Goal: Task Accomplishment & Management: Manage account settings

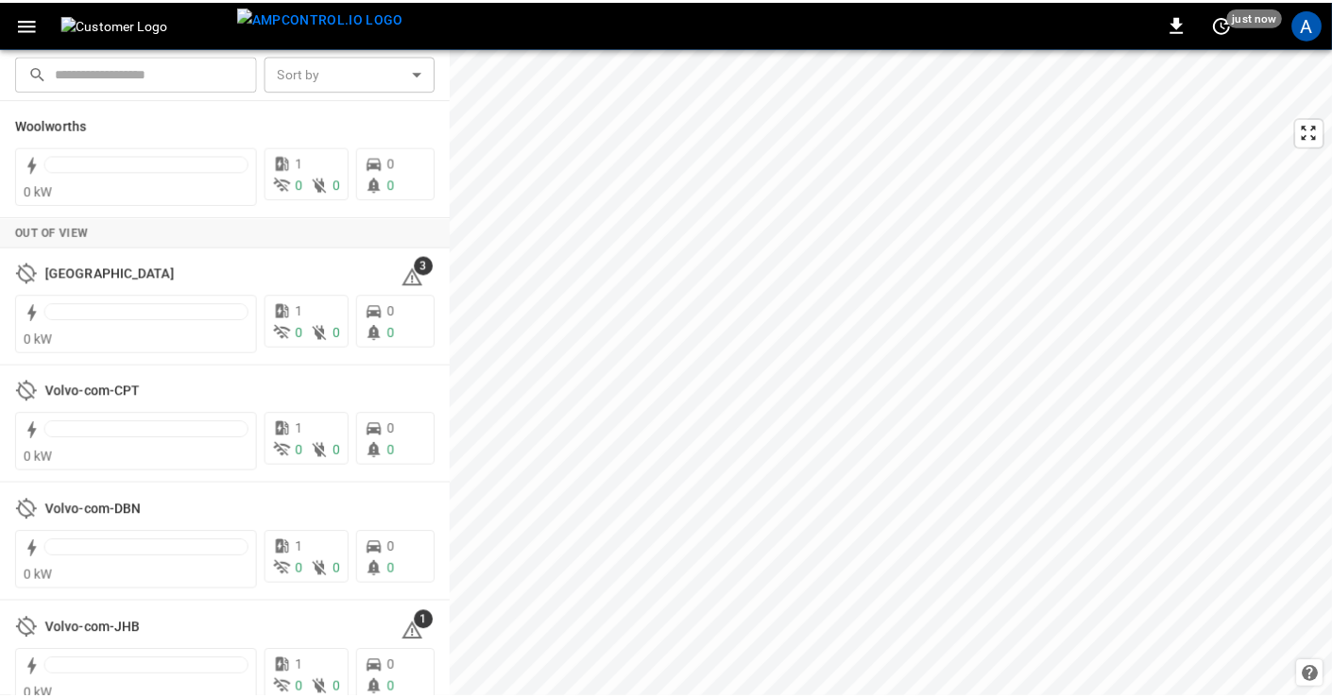
scroll to position [1122, 0]
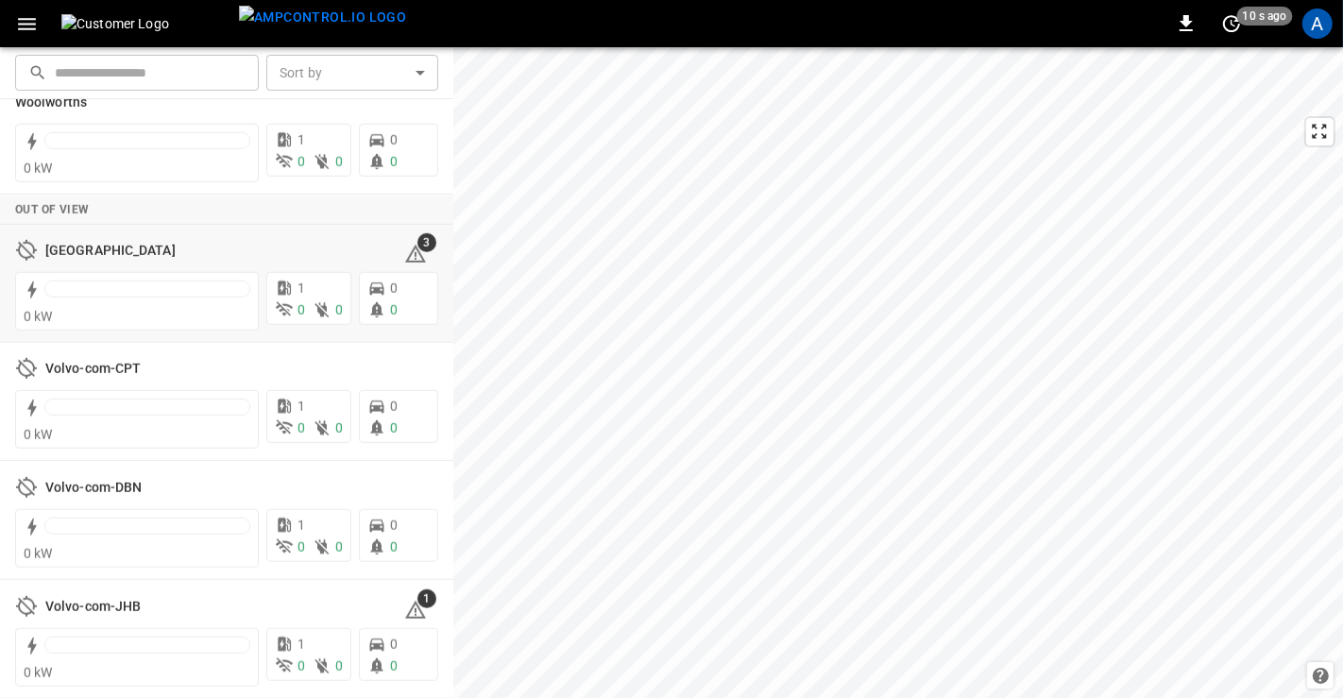
click at [76, 249] on h6 "[GEOGRAPHIC_DATA]" at bounding box center [110, 251] width 130 height 21
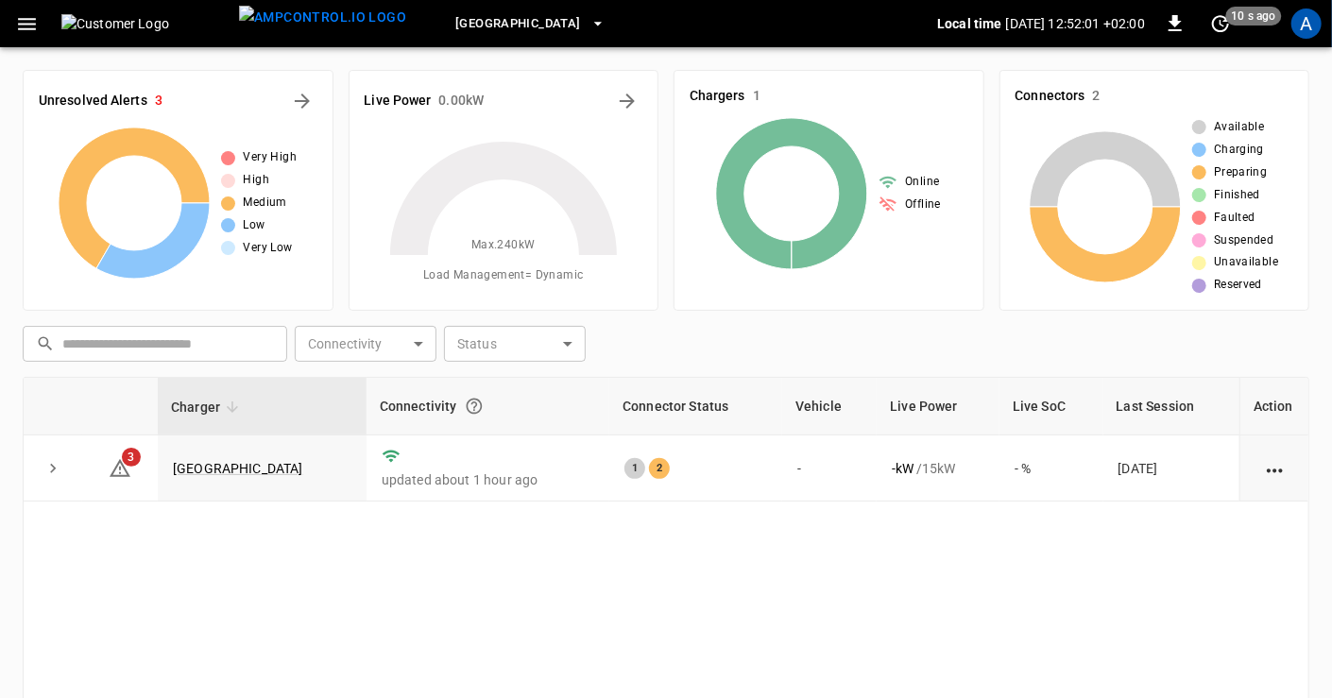
click at [213, 466] on link "[GEOGRAPHIC_DATA]" at bounding box center [238, 468] width 130 height 15
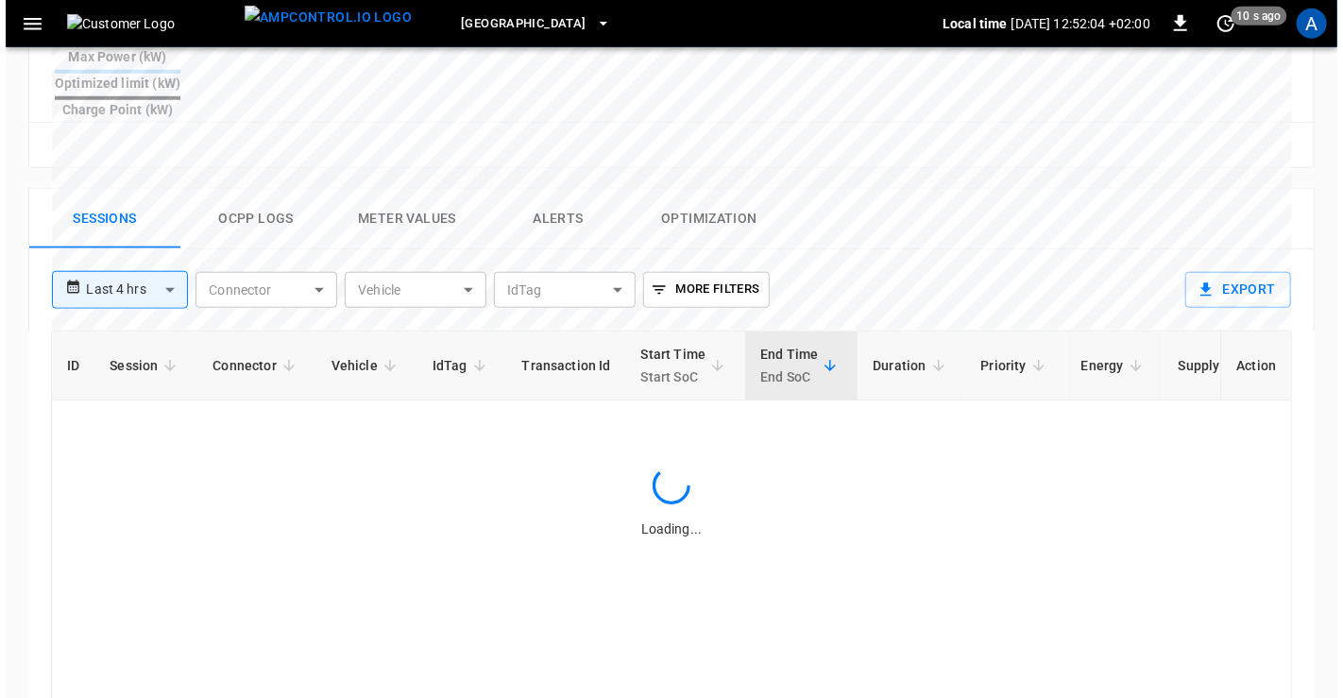
scroll to position [825, 0]
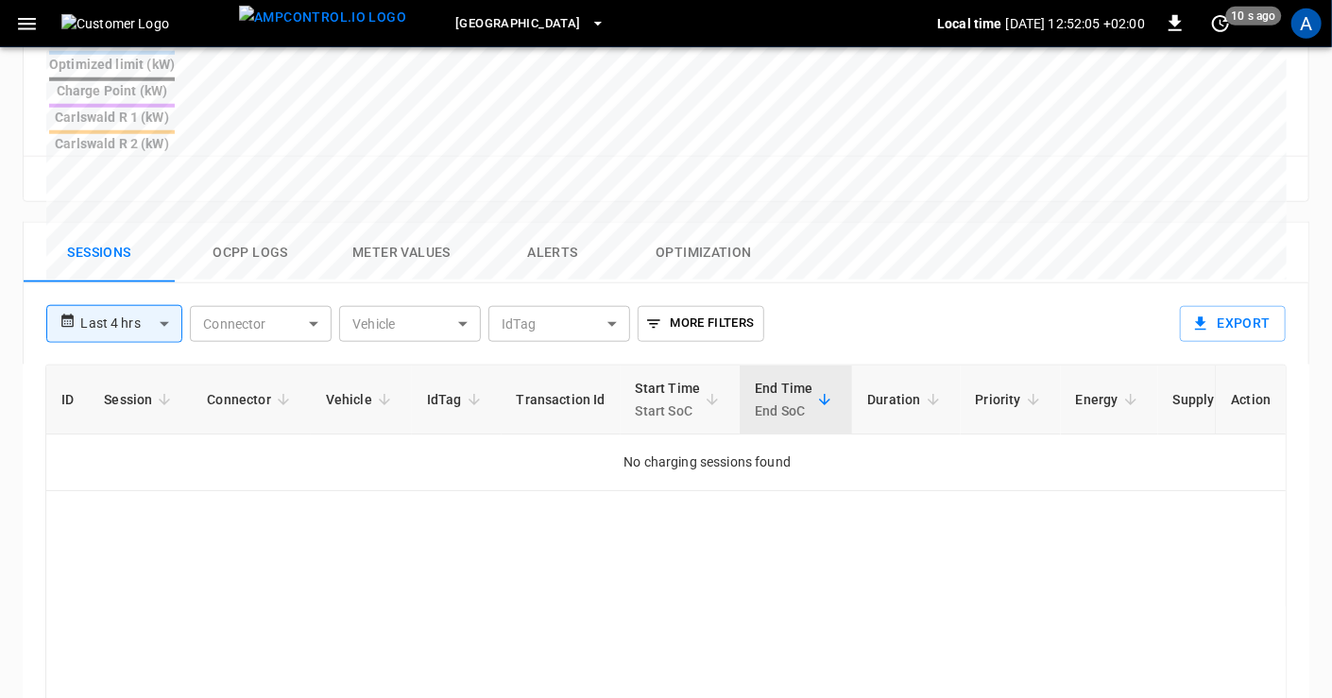
click at [272, 223] on button "Ocpp logs" at bounding box center [250, 253] width 151 height 60
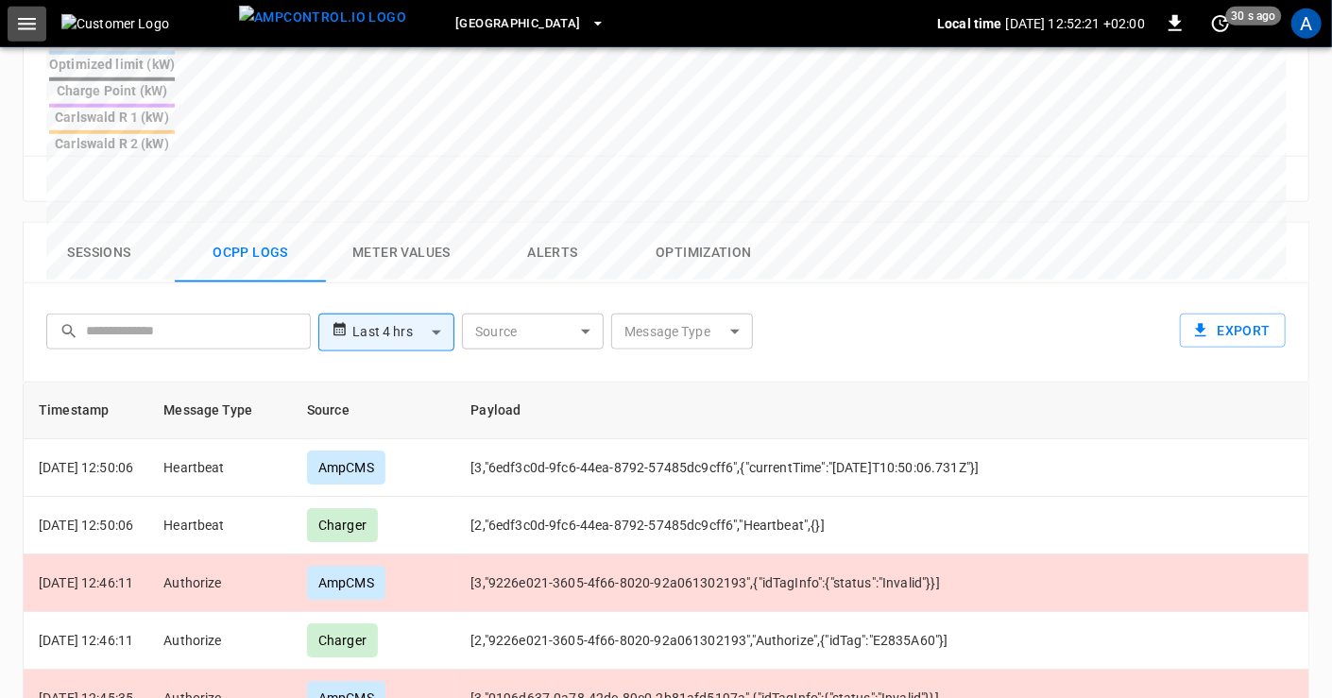
click at [26, 15] on icon "button" at bounding box center [27, 24] width 24 height 24
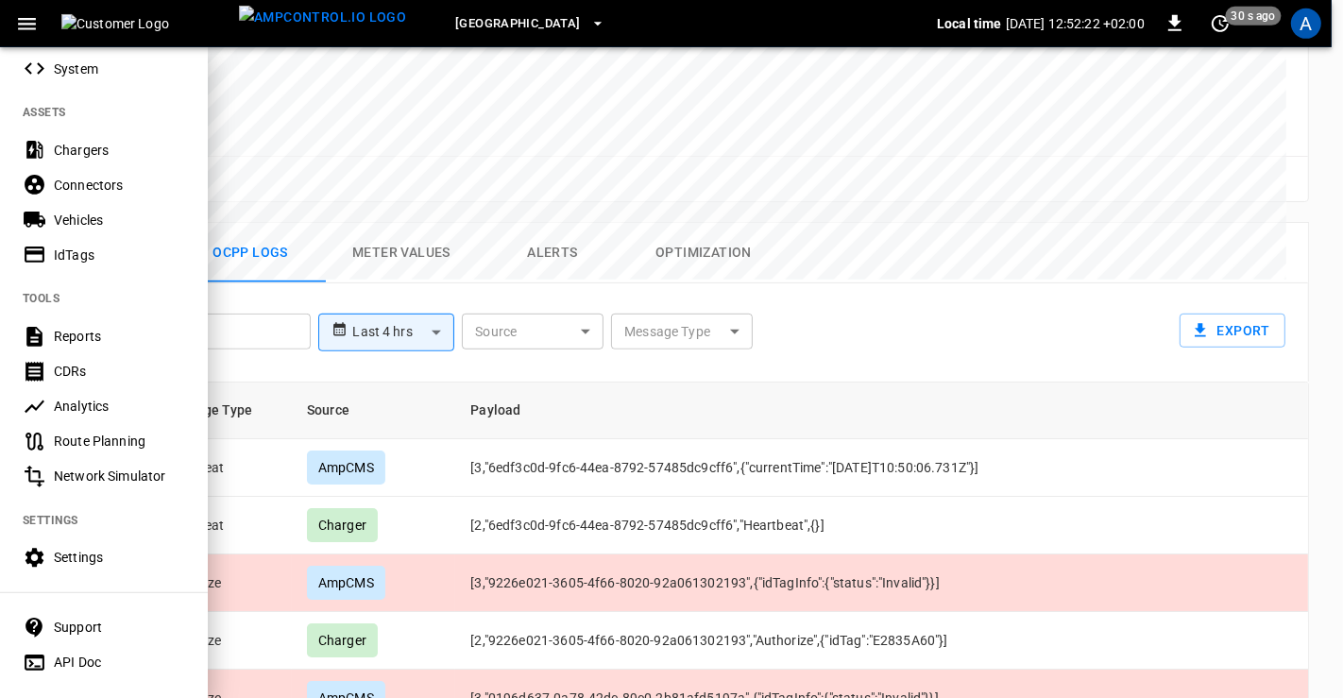
scroll to position [391, 0]
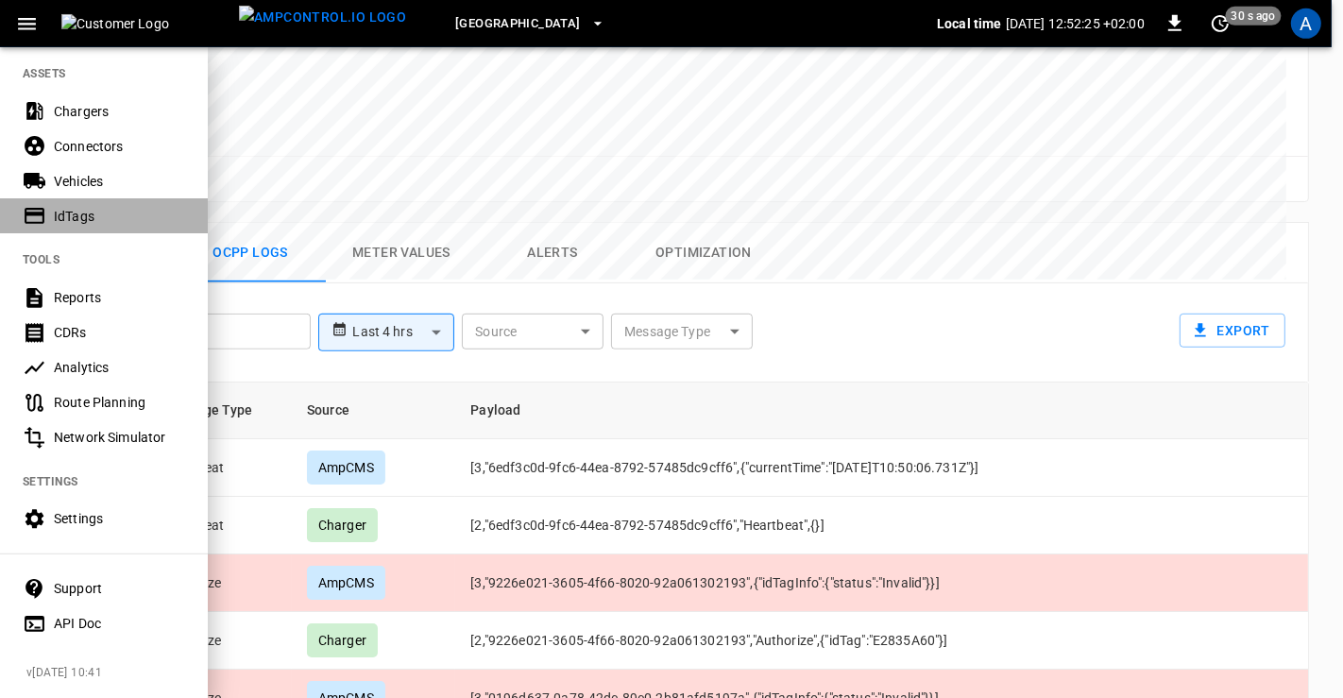
click at [72, 211] on div "IdTags" at bounding box center [119, 216] width 131 height 19
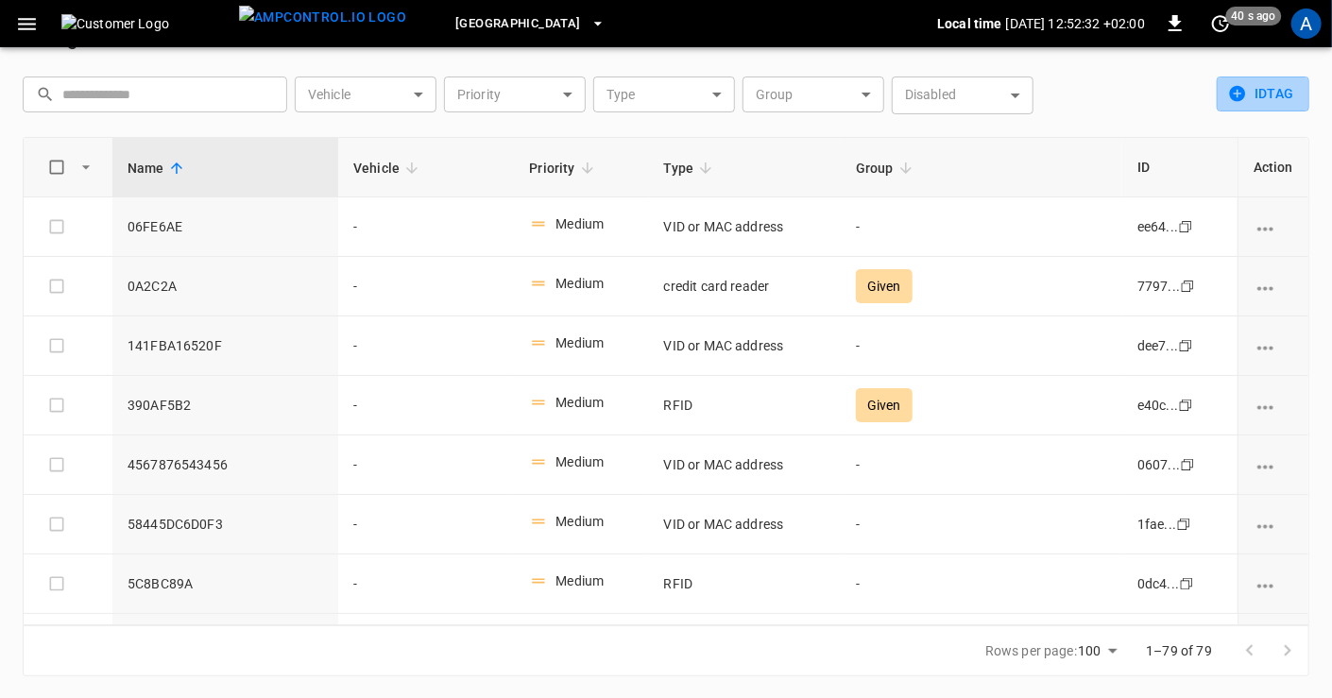
click at [1244, 90] on icon "button" at bounding box center [1238, 94] width 16 height 16
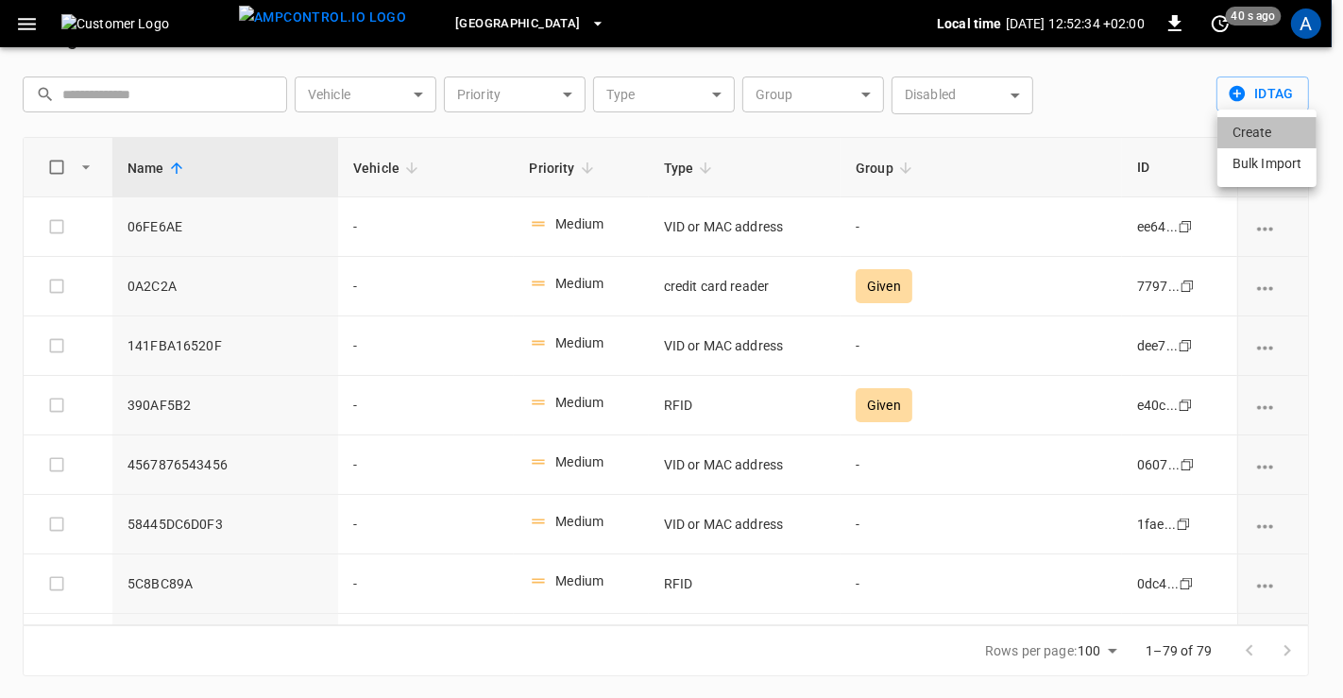
click at [1233, 129] on li "Create" at bounding box center [1267, 132] width 99 height 31
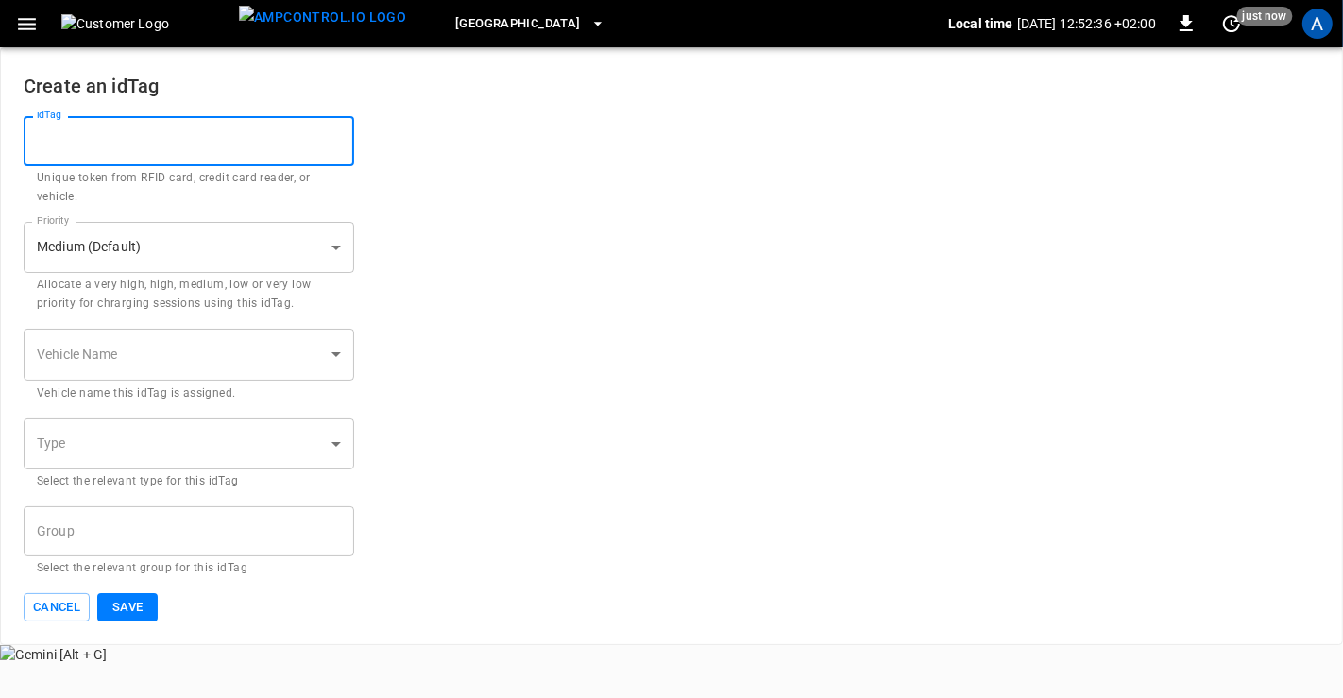
click at [245, 134] on input "idTag" at bounding box center [189, 141] width 331 height 50
type input "********"
click at [140, 446] on body "[GEOGRAPHIC_DATA] Local time [DATE] 12:52:49 +02:00 0 10 s ago A Create an idTa…" at bounding box center [671, 332] width 1343 height 664
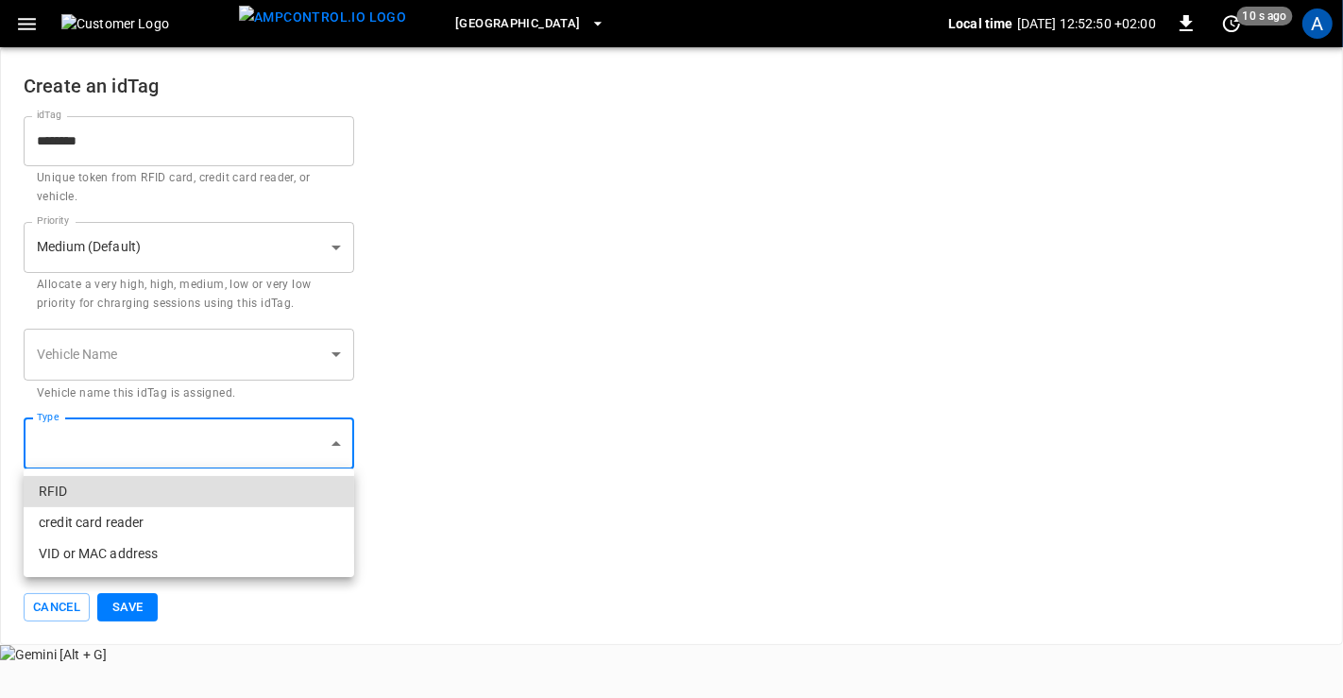
click at [60, 489] on li "RFID" at bounding box center [189, 491] width 331 height 31
type input "****"
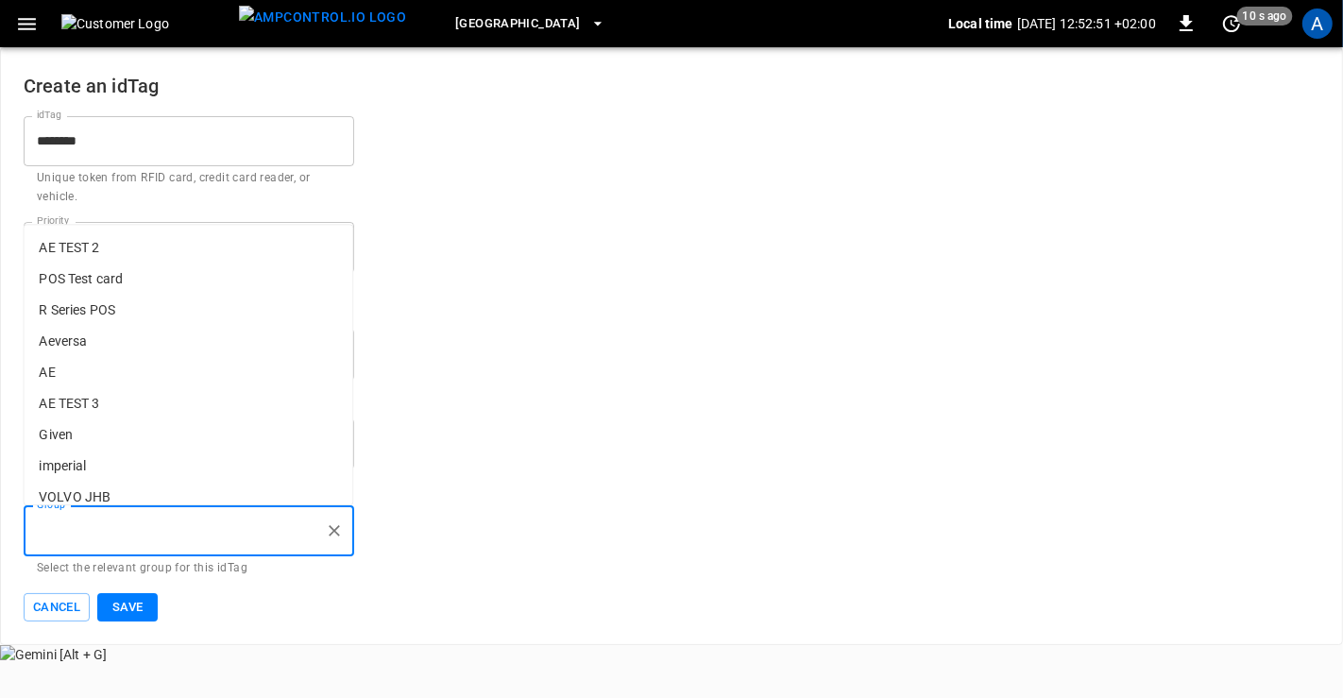
click at [103, 545] on input "Group" at bounding box center [174, 531] width 285 height 33
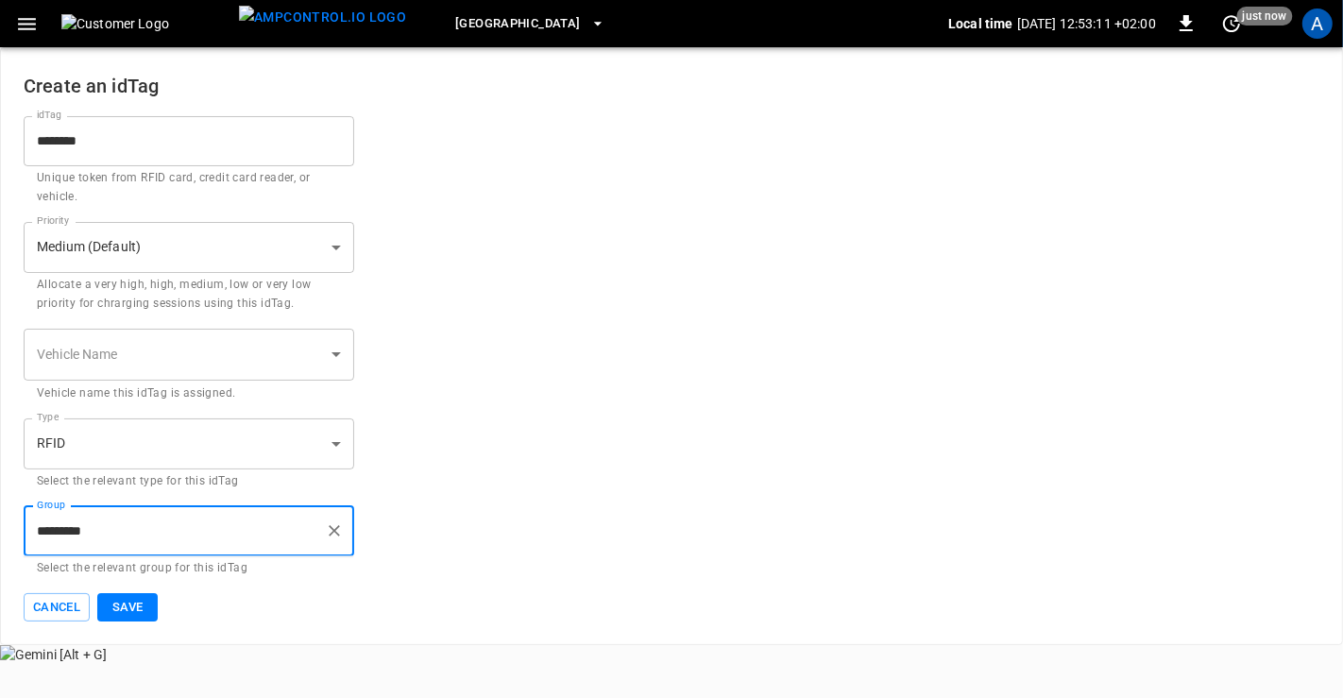
type input "*********"
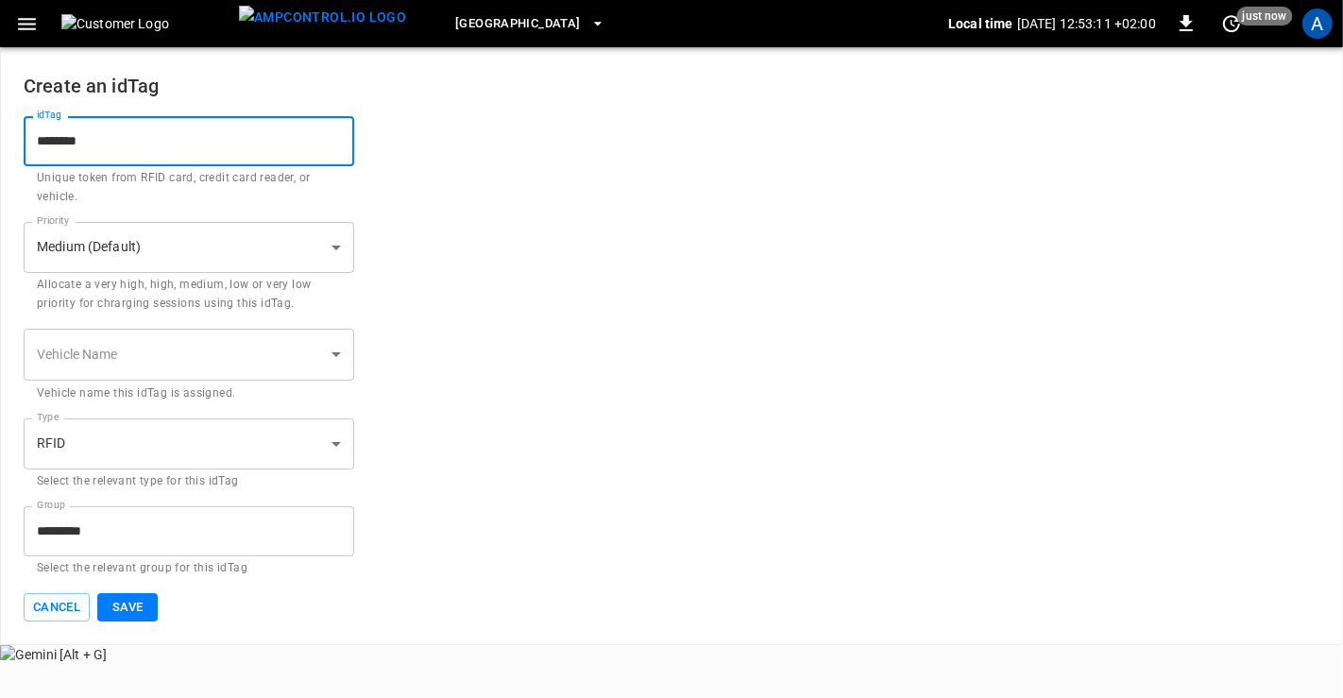
click at [53, 136] on input "********" at bounding box center [189, 141] width 331 height 50
type input "********"
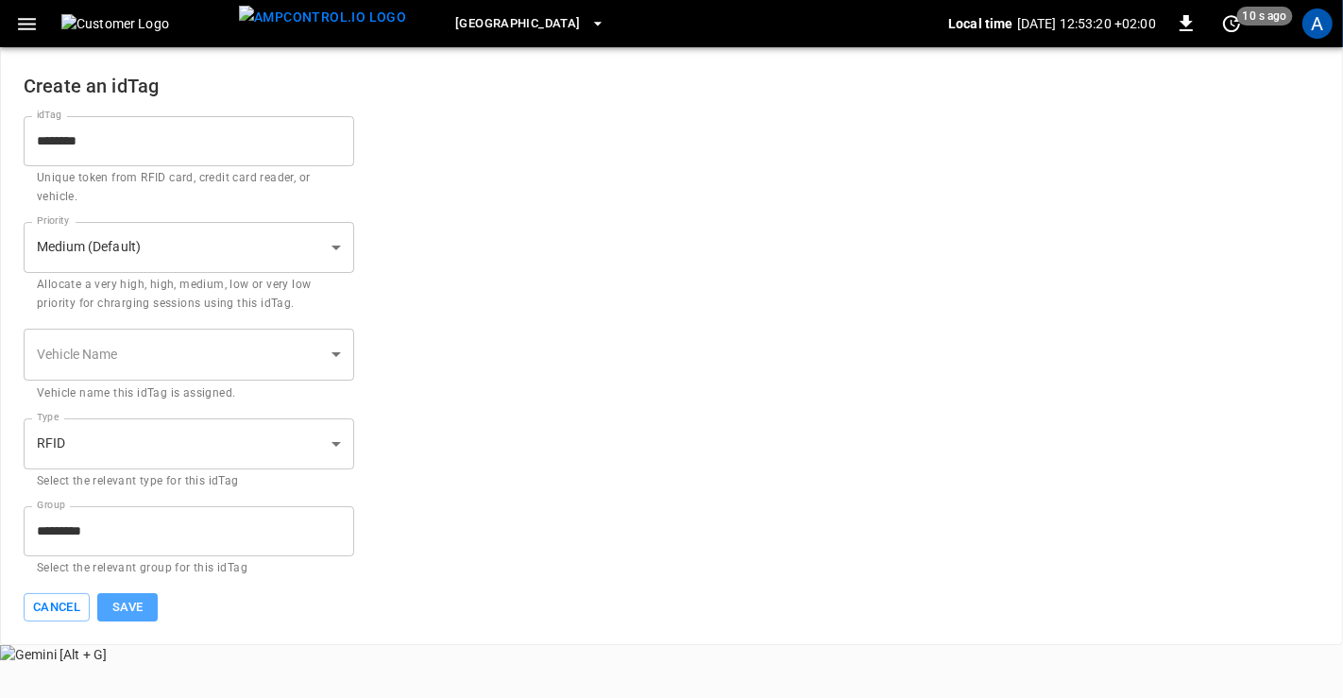
click at [112, 601] on button "Save" at bounding box center [127, 607] width 60 height 29
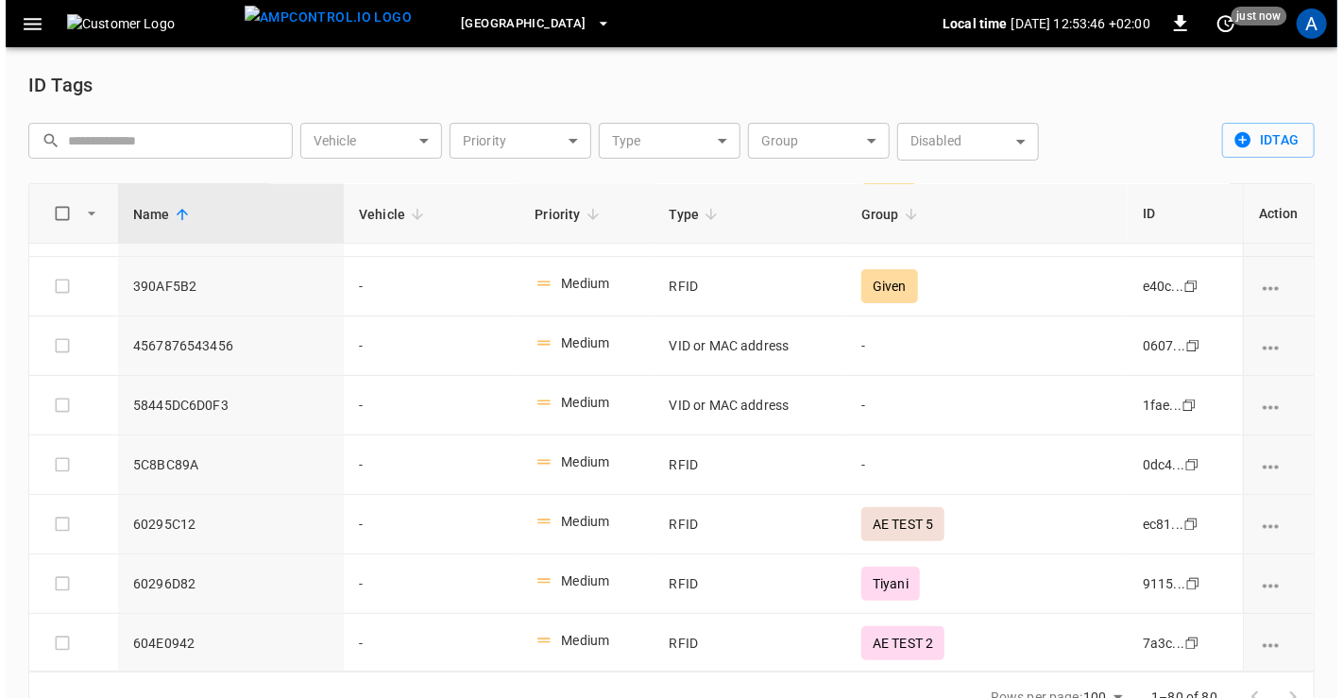
scroll to position [39, 0]
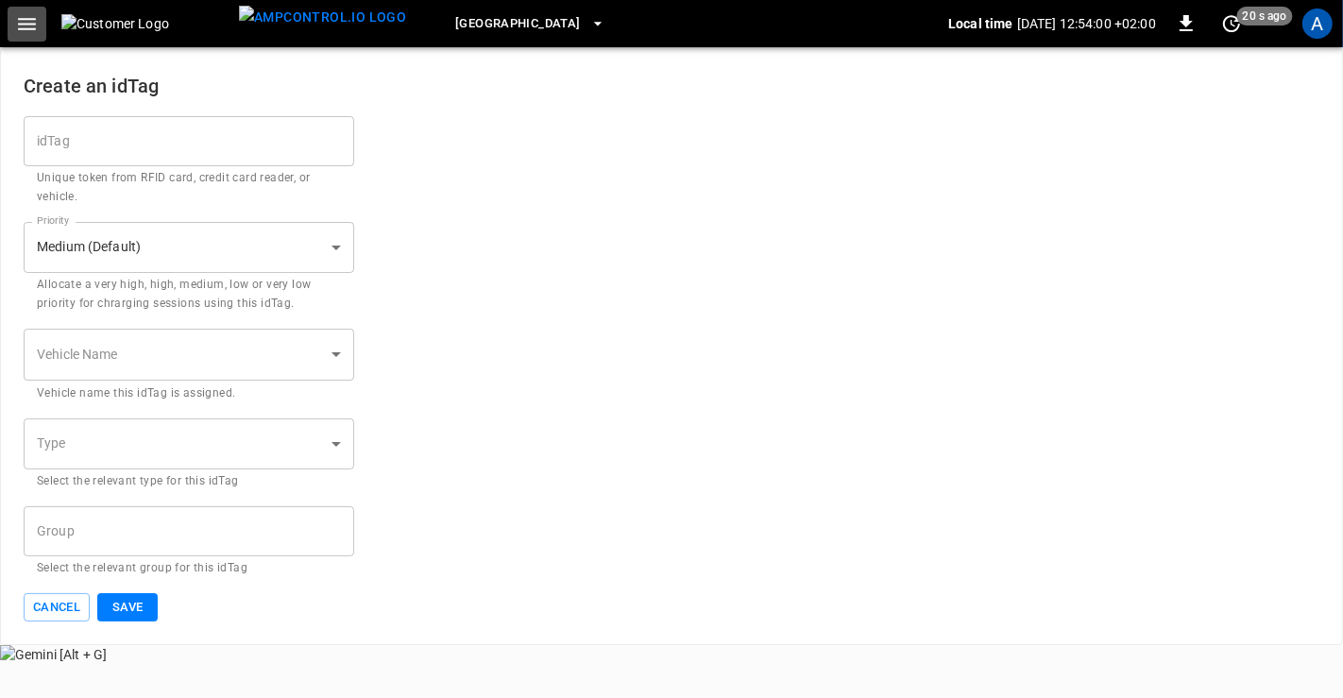
click at [25, 25] on icon "button" at bounding box center [27, 24] width 24 height 24
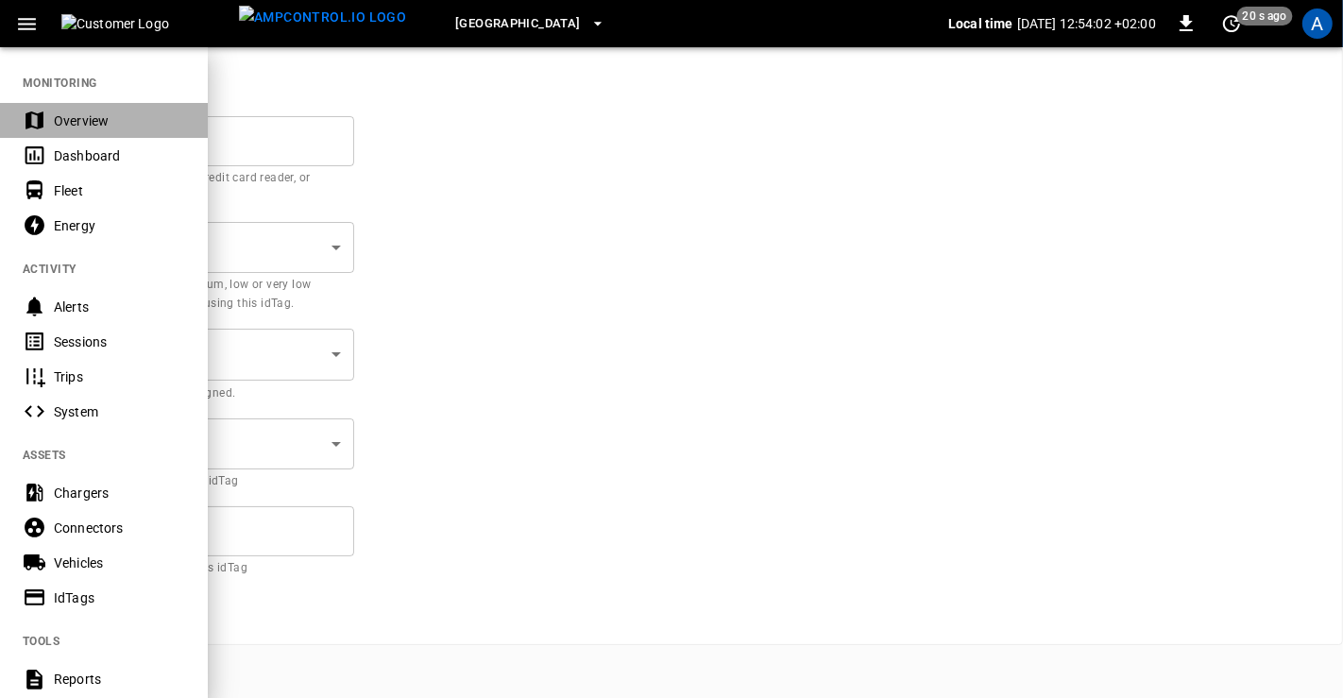
click at [75, 125] on div "Overview" at bounding box center [119, 120] width 131 height 19
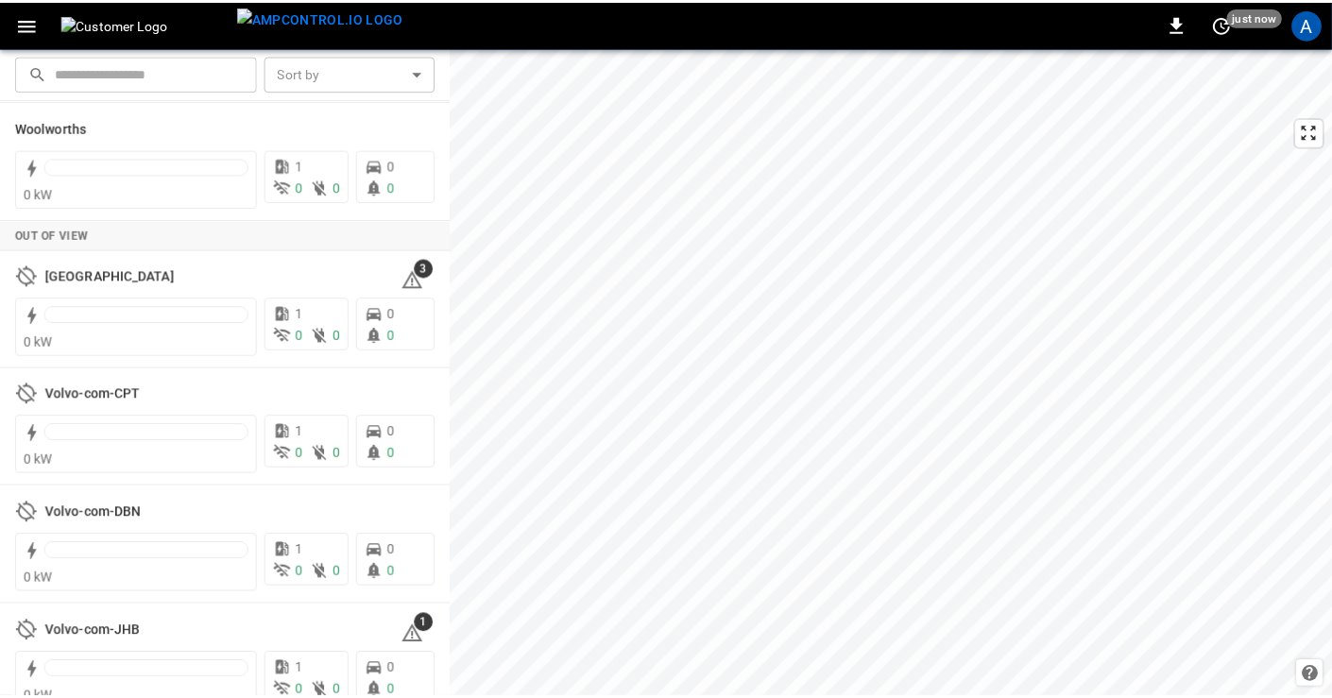
scroll to position [1122, 0]
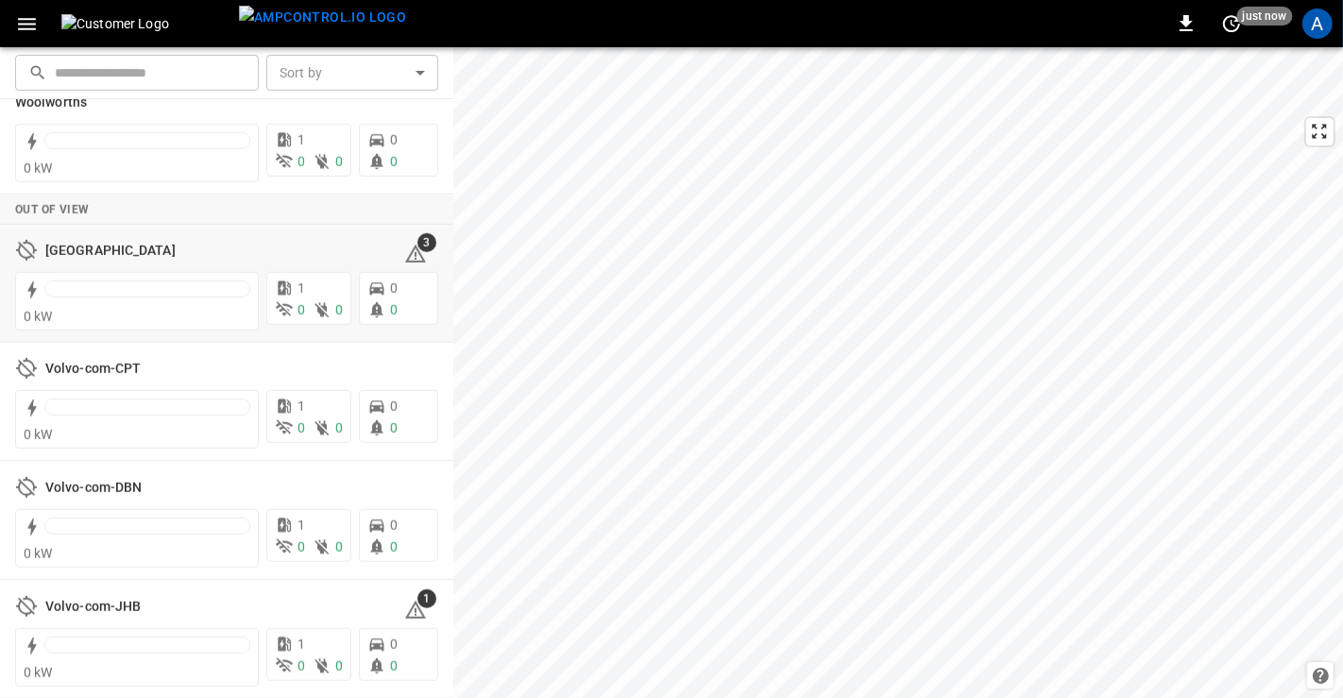
click at [59, 256] on h6 "[GEOGRAPHIC_DATA]" at bounding box center [110, 251] width 130 height 21
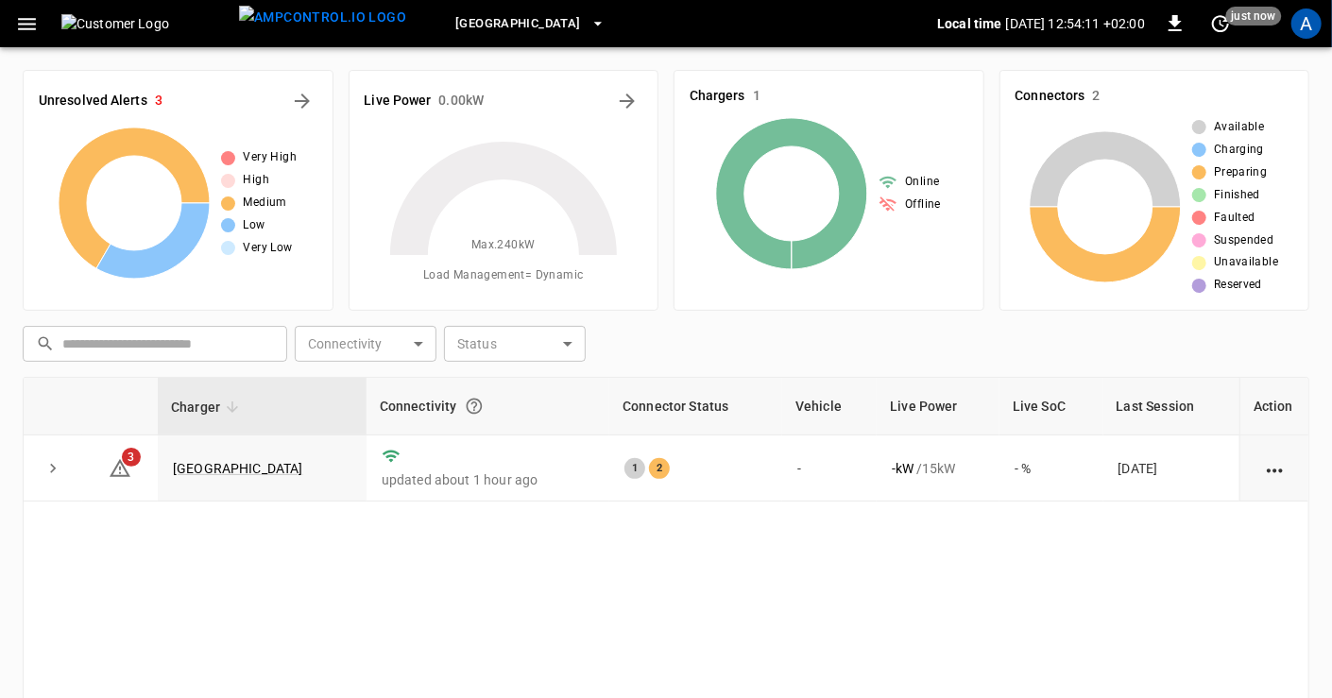
click at [259, 473] on link "[GEOGRAPHIC_DATA]" at bounding box center [238, 468] width 130 height 15
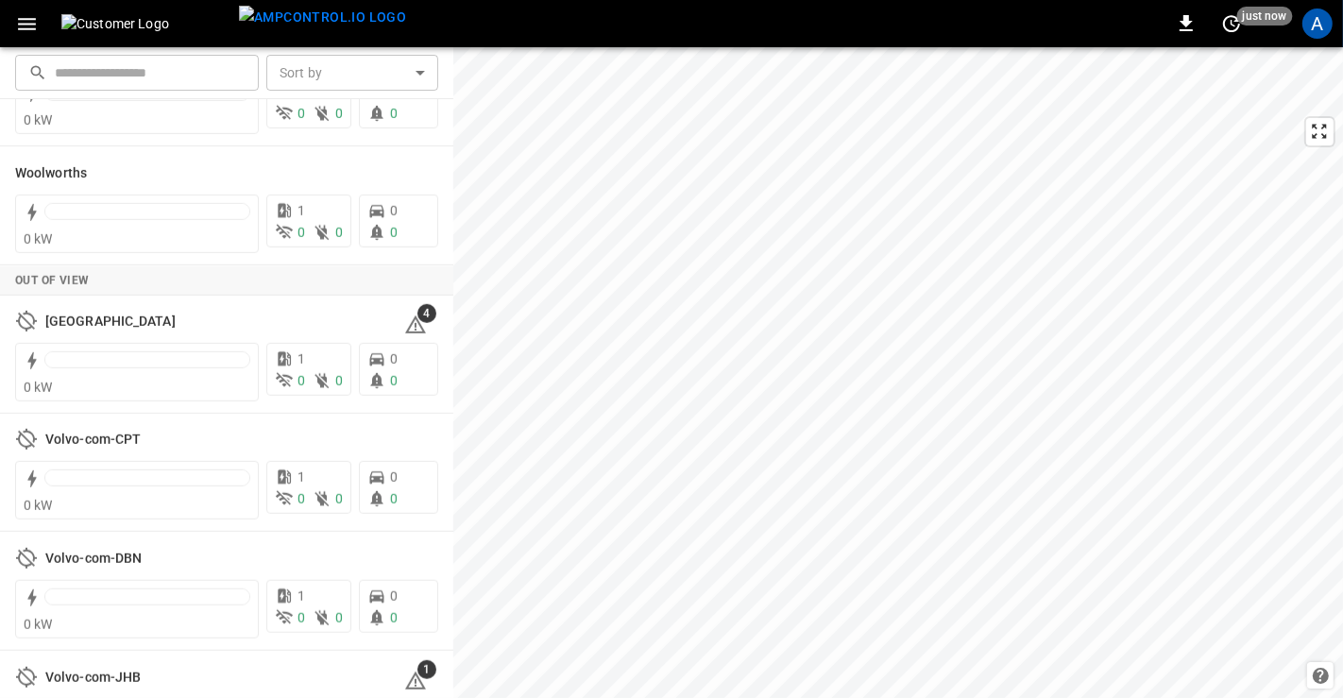
scroll to position [1050, 0]
click at [84, 319] on h6 "[GEOGRAPHIC_DATA]" at bounding box center [110, 324] width 130 height 21
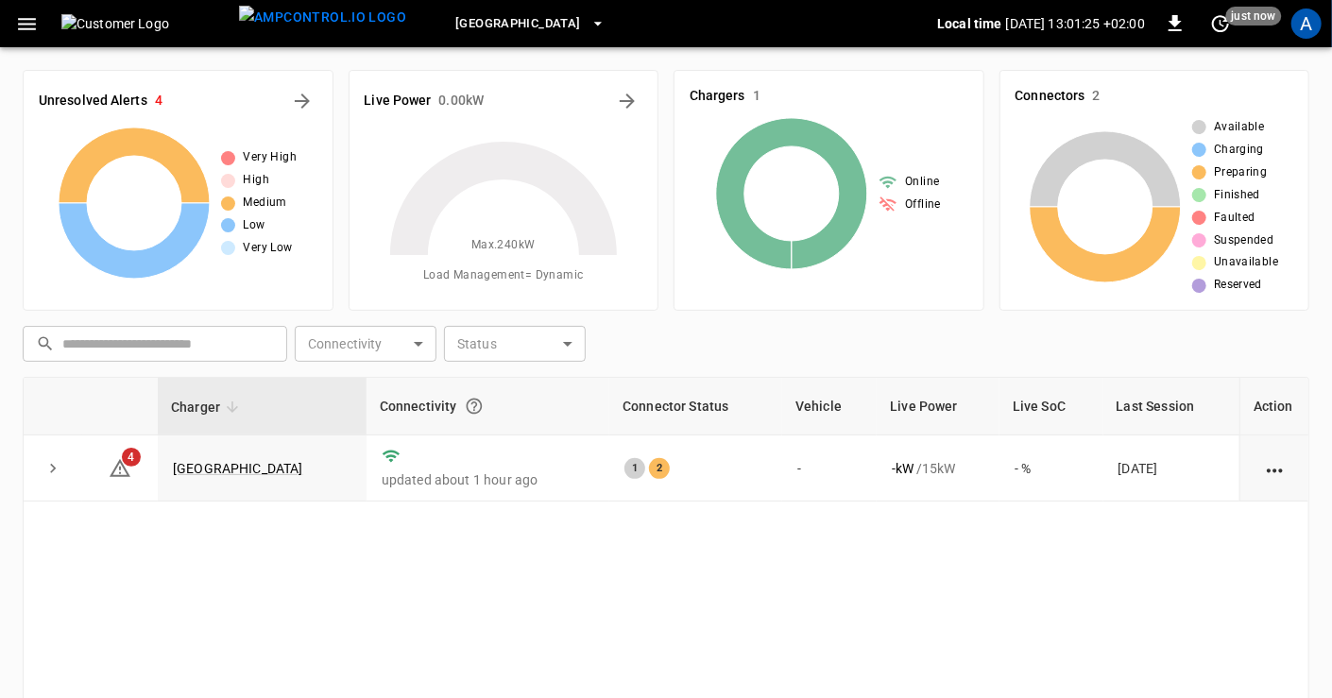
click at [276, 462] on link "[GEOGRAPHIC_DATA]" at bounding box center [238, 468] width 130 height 15
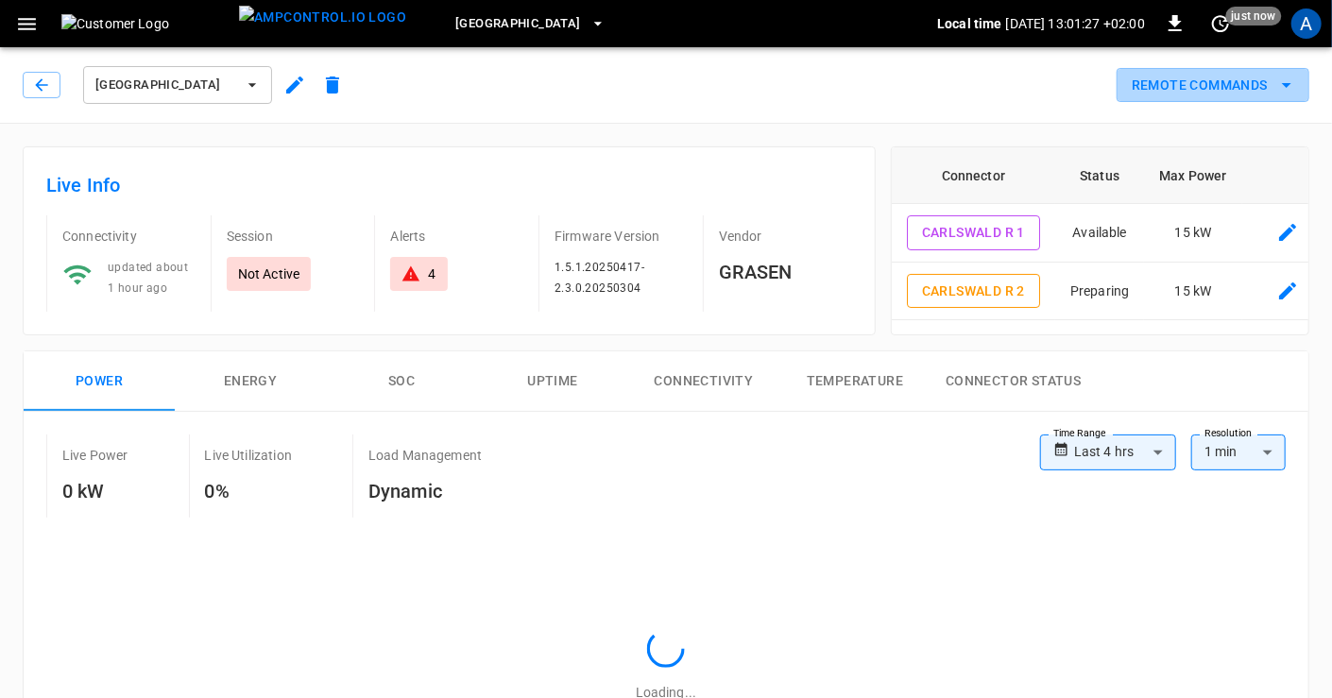
click at [1289, 77] on icon "remote commands options" at bounding box center [1286, 85] width 23 height 23
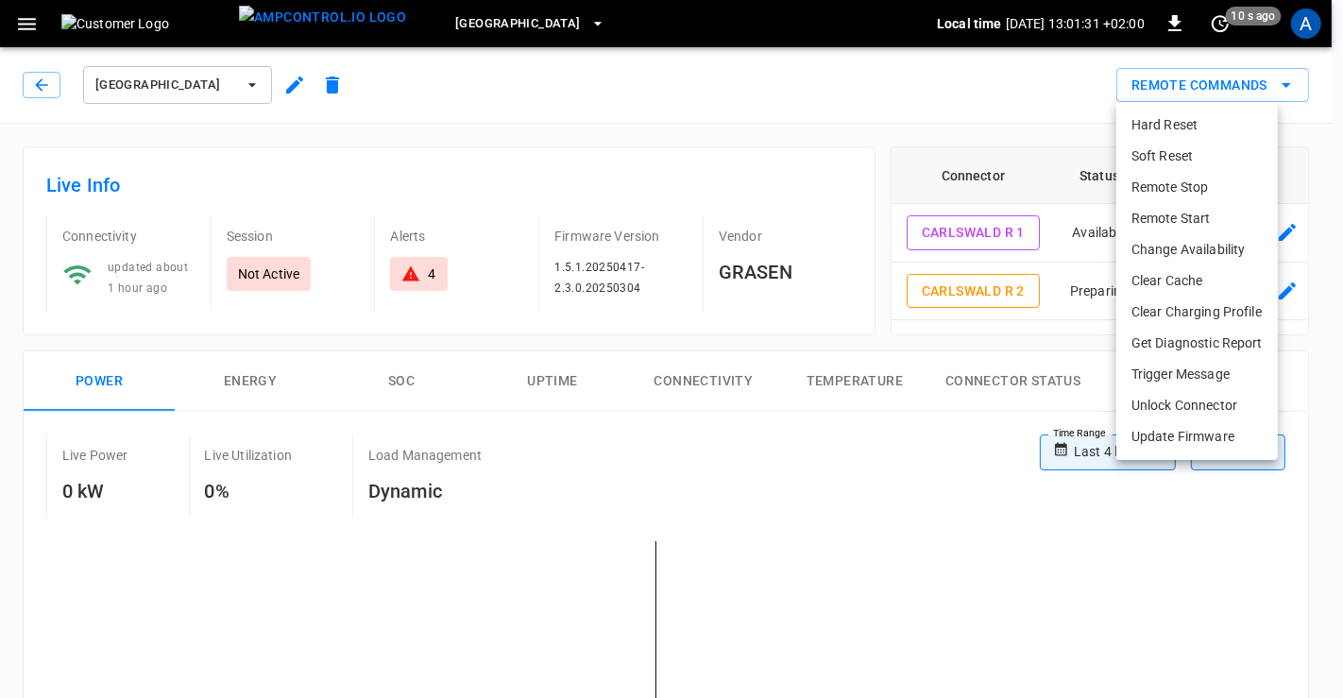
click at [1167, 276] on li "Clear Cache" at bounding box center [1198, 280] width 162 height 31
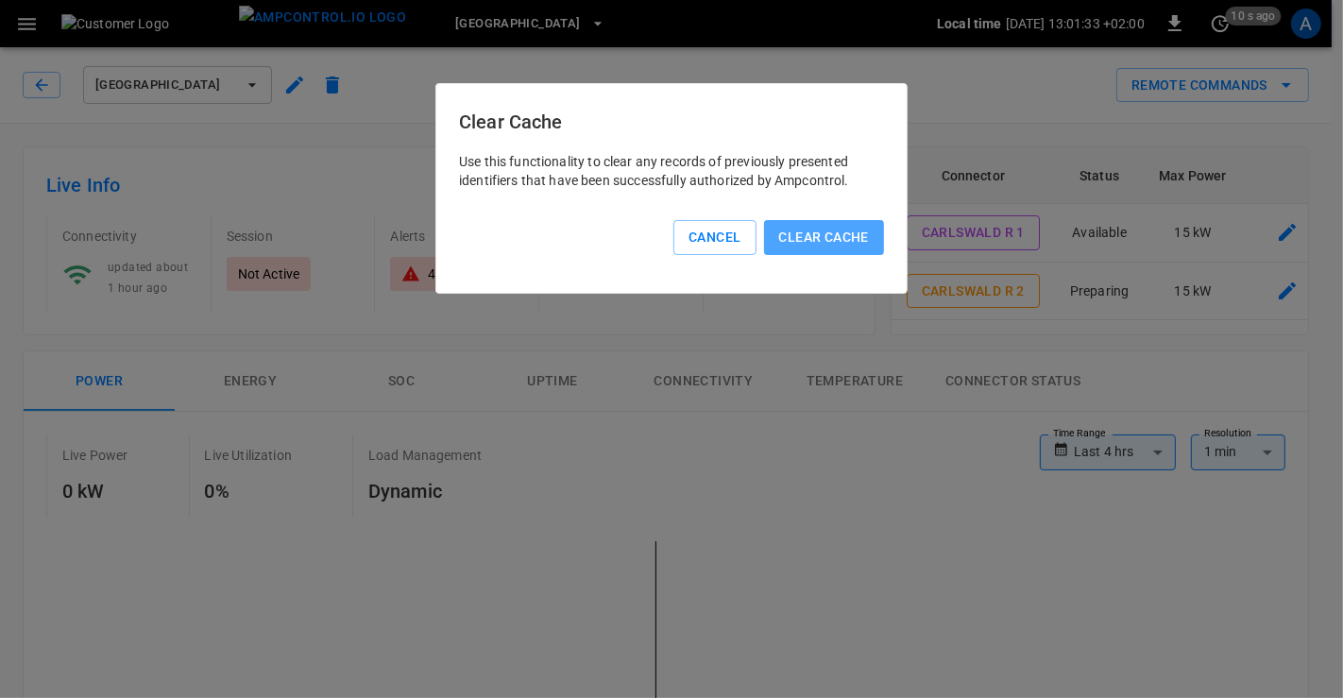
click at [856, 247] on button "Clear Cache" at bounding box center [824, 237] width 120 height 35
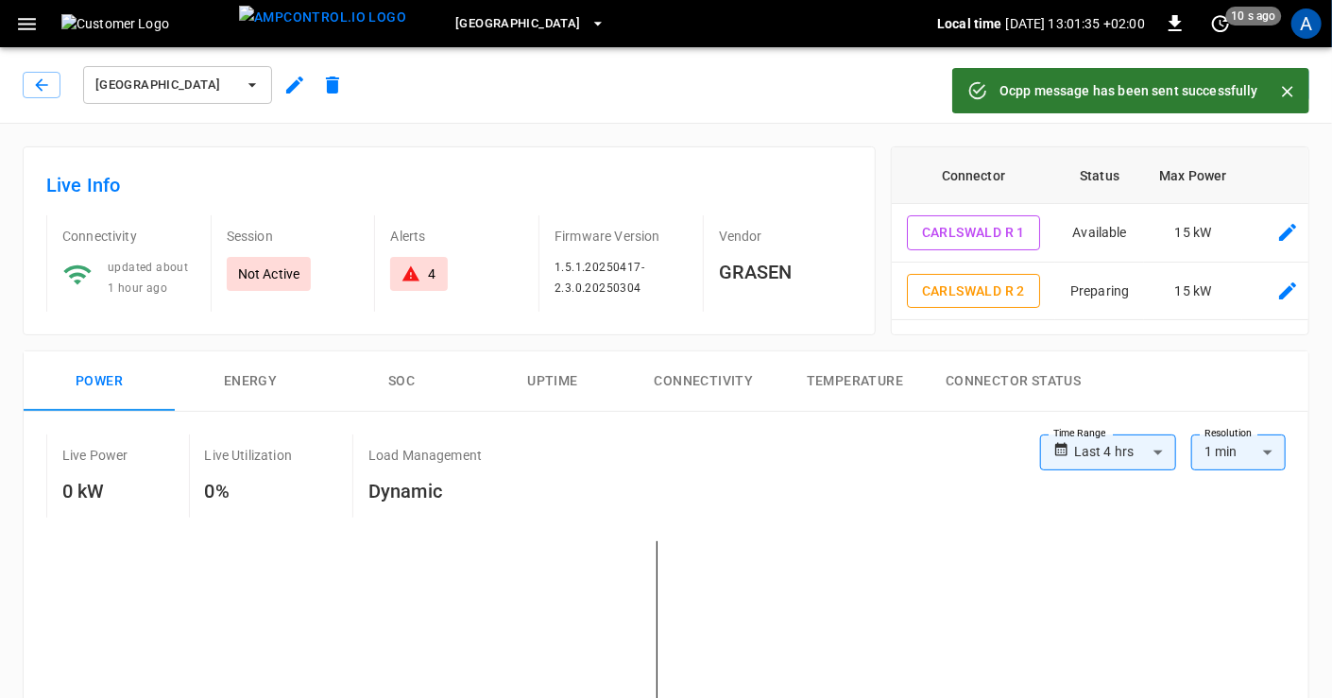
click at [1288, 88] on icon "Close" at bounding box center [1287, 91] width 19 height 19
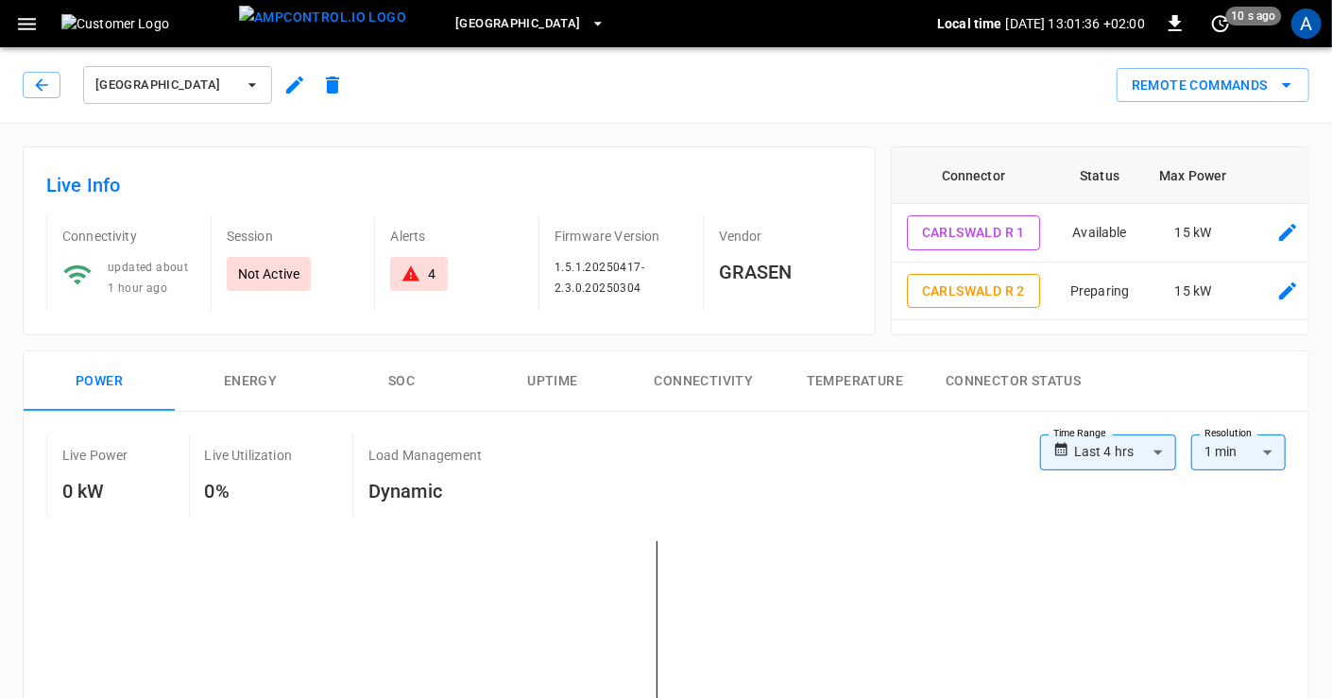
click at [1286, 88] on icon "remote commands options" at bounding box center [1286, 85] width 23 height 23
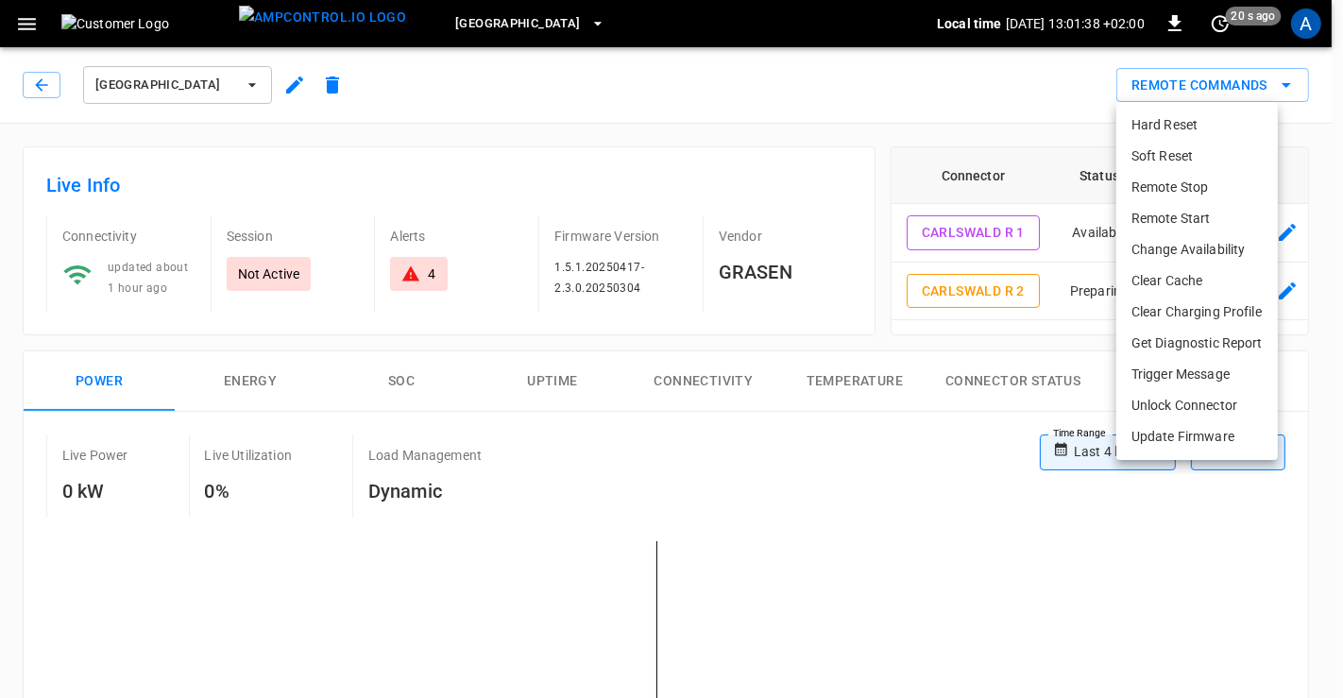
click at [1192, 315] on li "Clear Charging Profile" at bounding box center [1198, 312] width 162 height 31
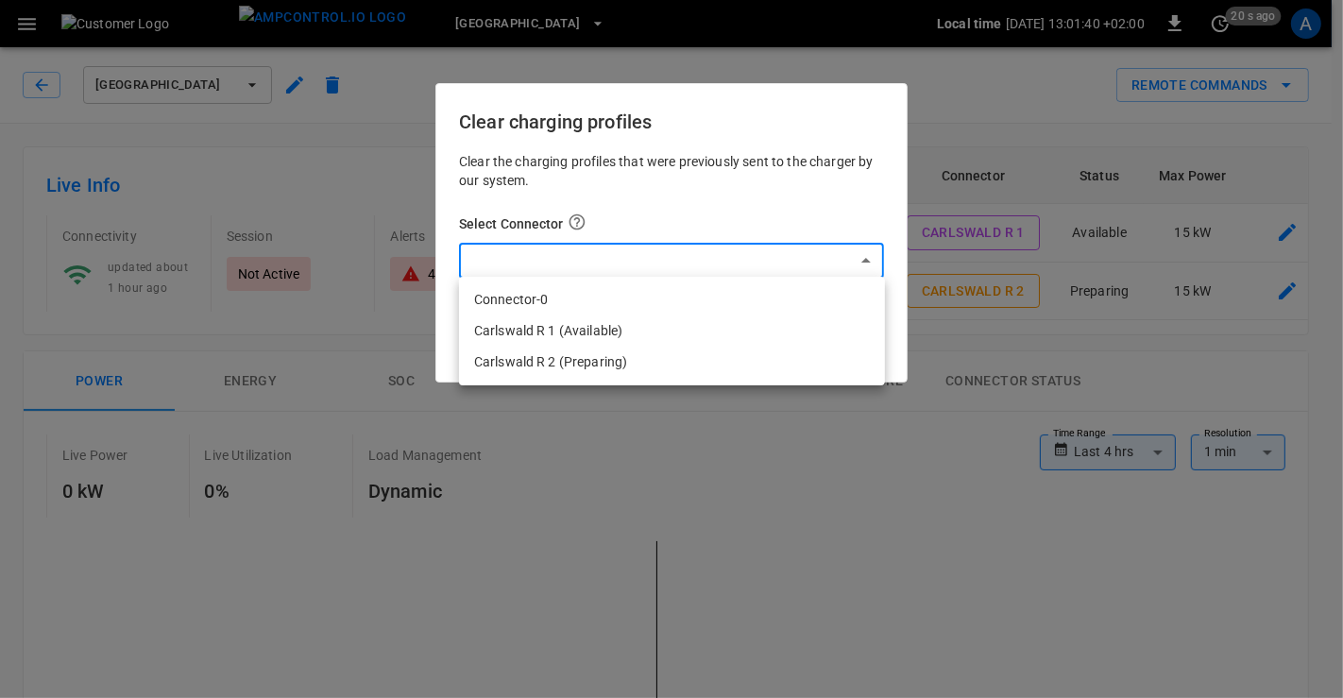
click at [575, 290] on li "Connector-0" at bounding box center [672, 299] width 426 height 31
type input "*"
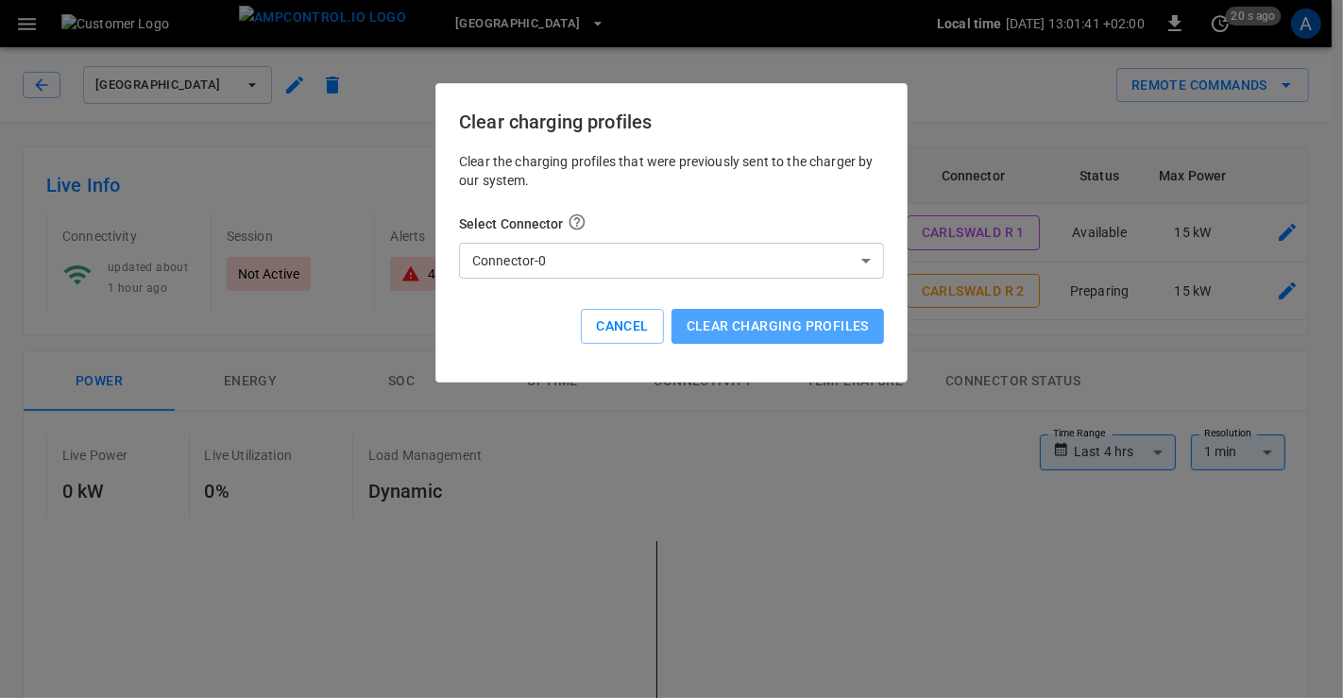
click at [760, 335] on button "Clear charging profiles" at bounding box center [778, 326] width 213 height 35
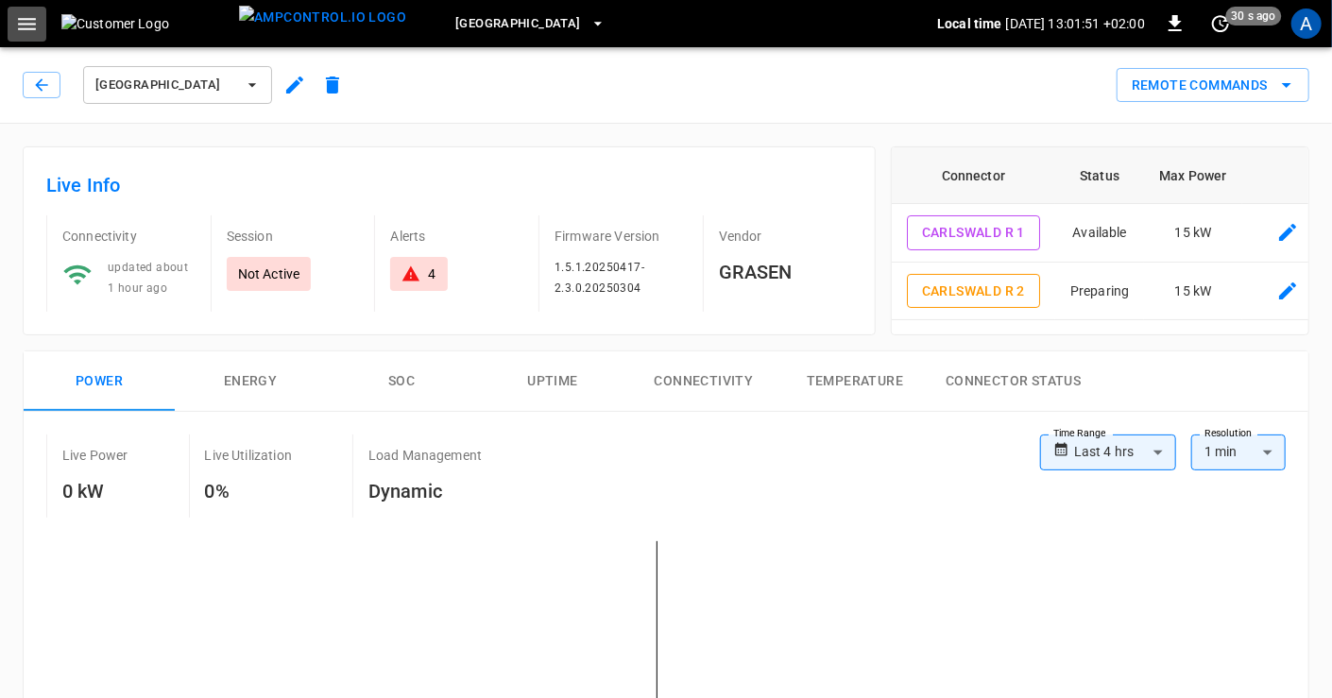
click at [26, 26] on icon "button" at bounding box center [27, 24] width 24 height 24
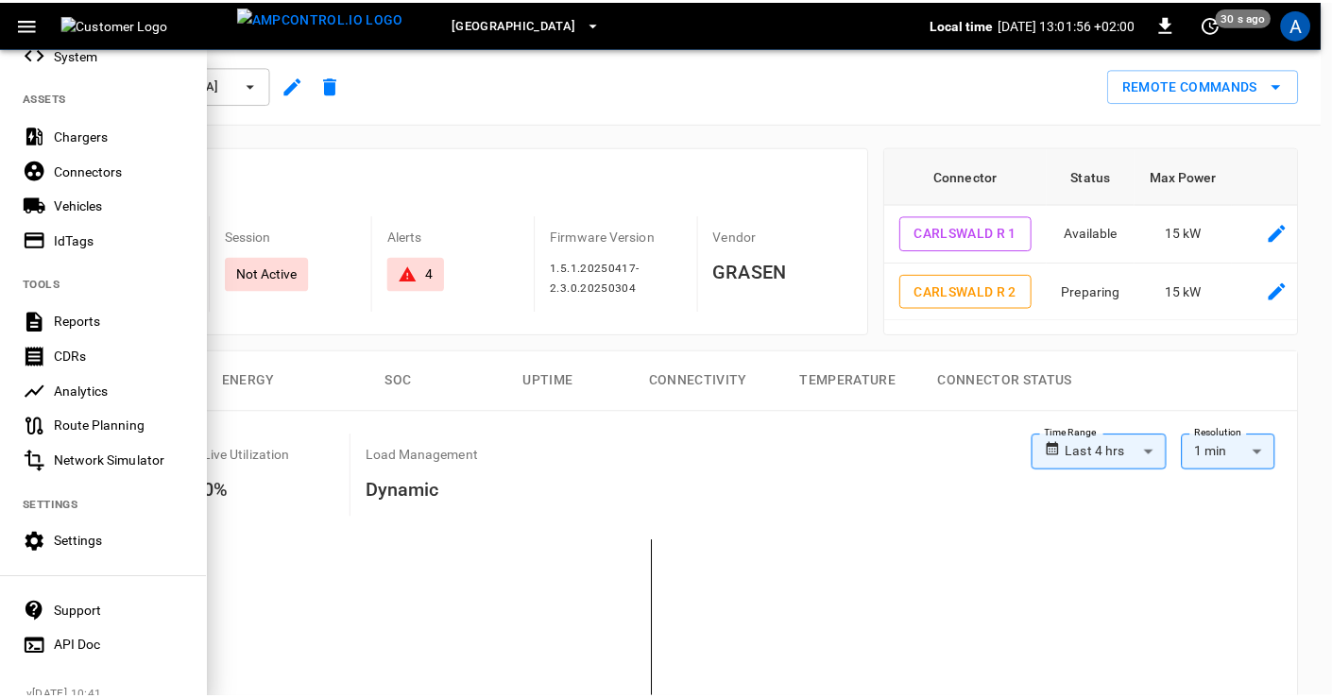
scroll to position [351, 0]
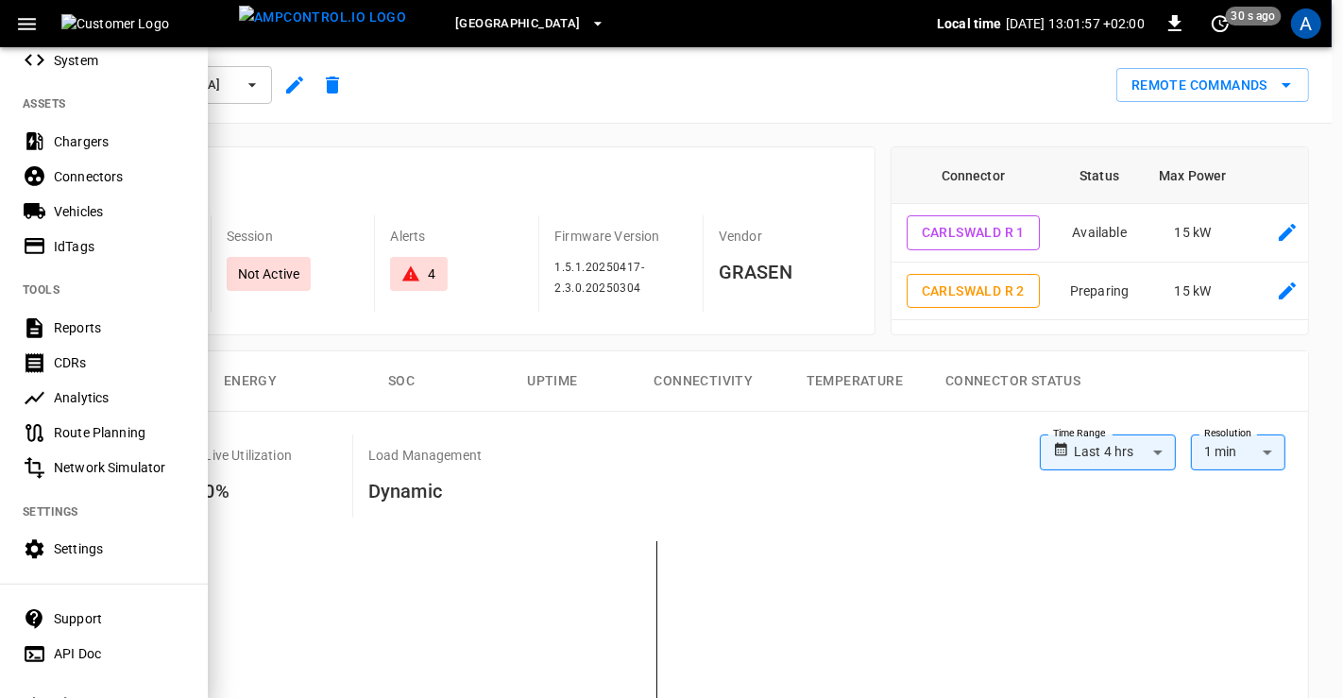
click at [84, 239] on div "IdTags" at bounding box center [119, 246] width 131 height 19
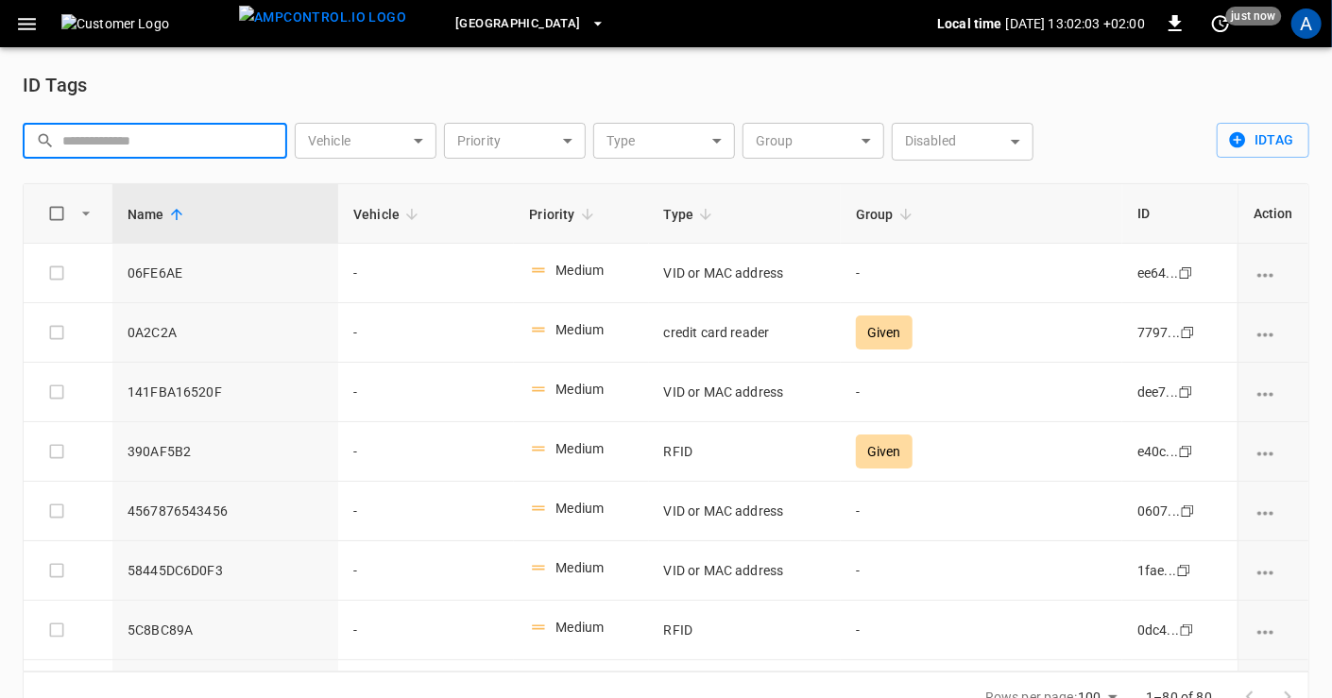
click at [151, 135] on input "text" at bounding box center [168, 140] width 212 height 35
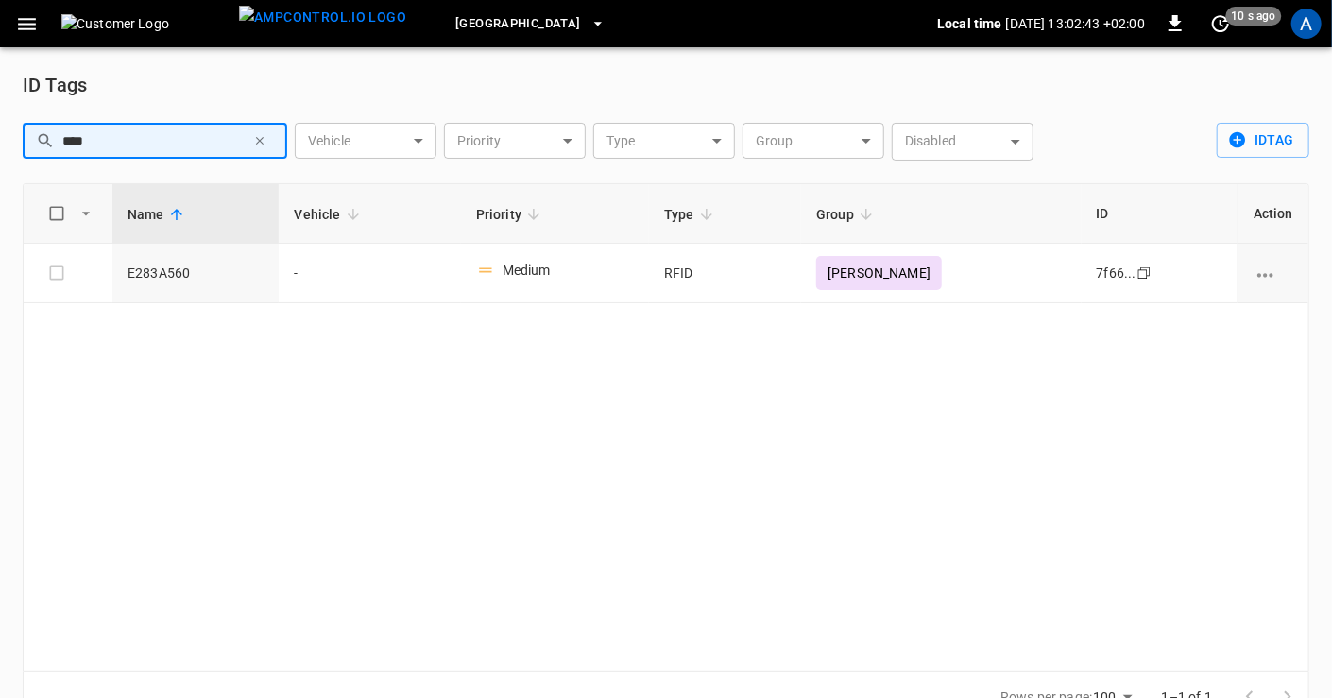
type input "****"
